Goal: Task Accomplishment & Management: Manage account settings

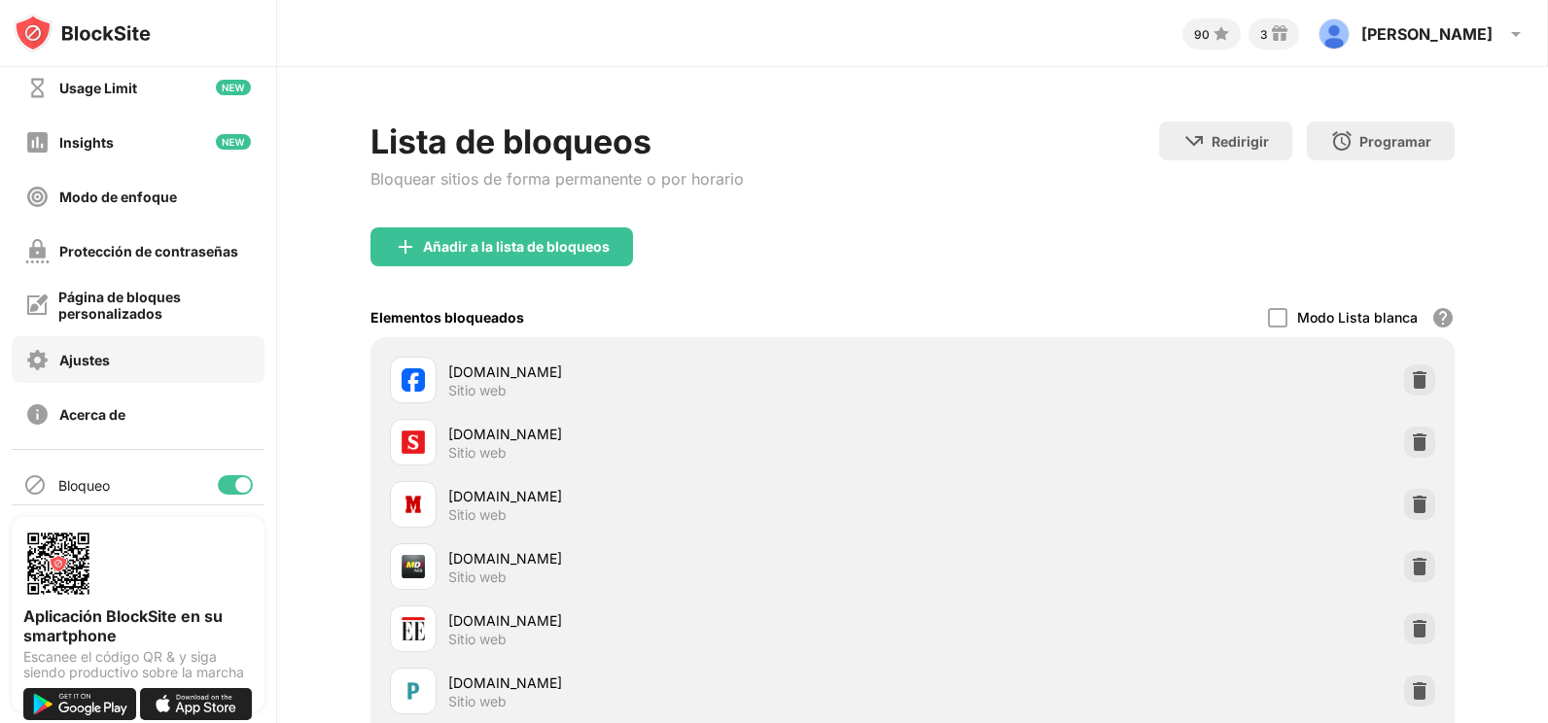
scroll to position [131, 0]
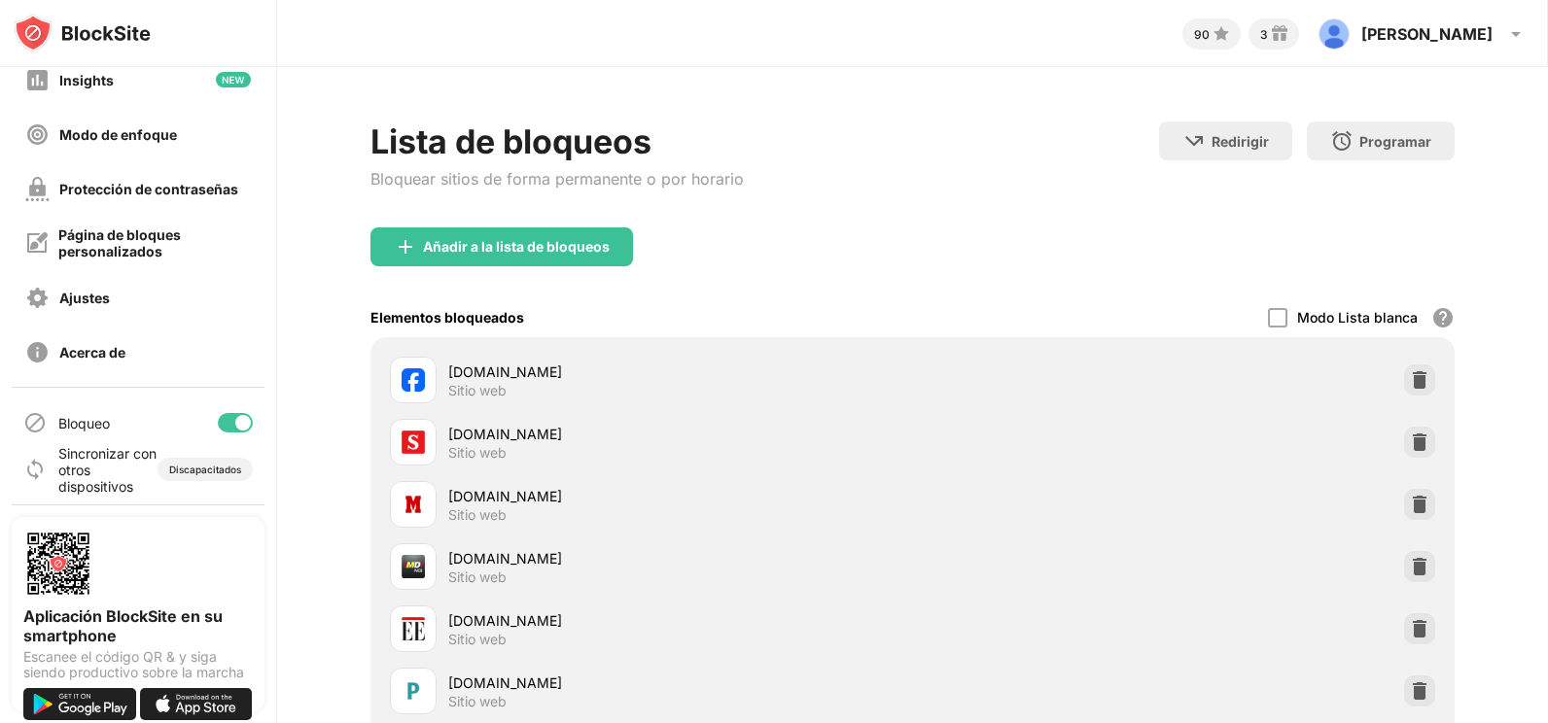
click at [218, 415] on div at bounding box center [235, 422] width 35 height 19
